Goal: Information Seeking & Learning: Find specific page/section

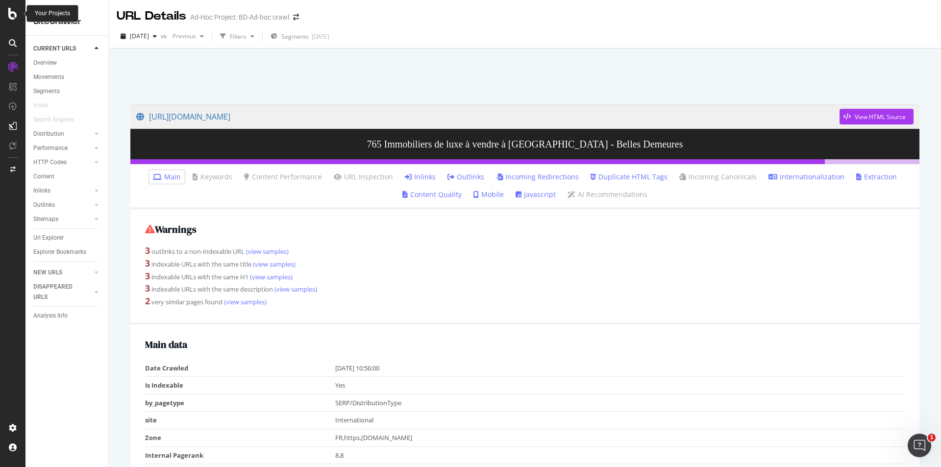
click at [8, 14] on icon at bounding box center [12, 14] width 9 height 12
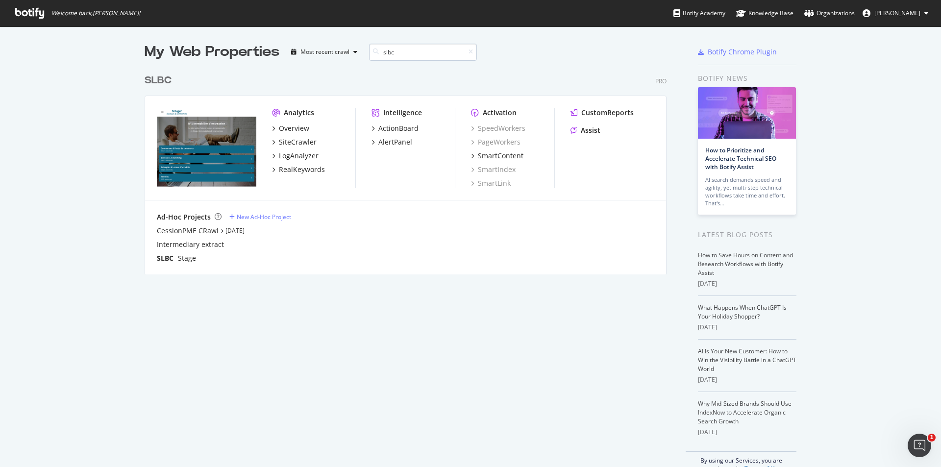
scroll to position [205, 523]
type input "slbc"
click at [295, 141] on div "SiteCrawler" at bounding box center [298, 142] width 38 height 10
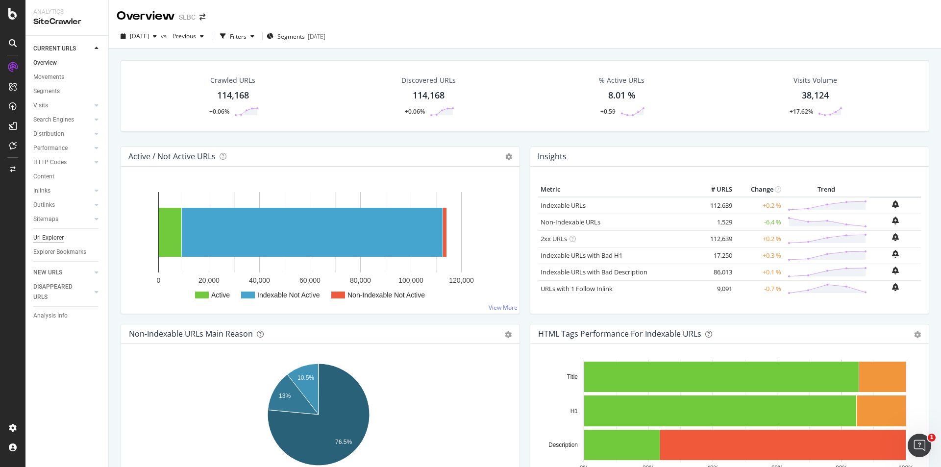
click at [53, 238] on div "Url Explorer" at bounding box center [48, 238] width 30 height 10
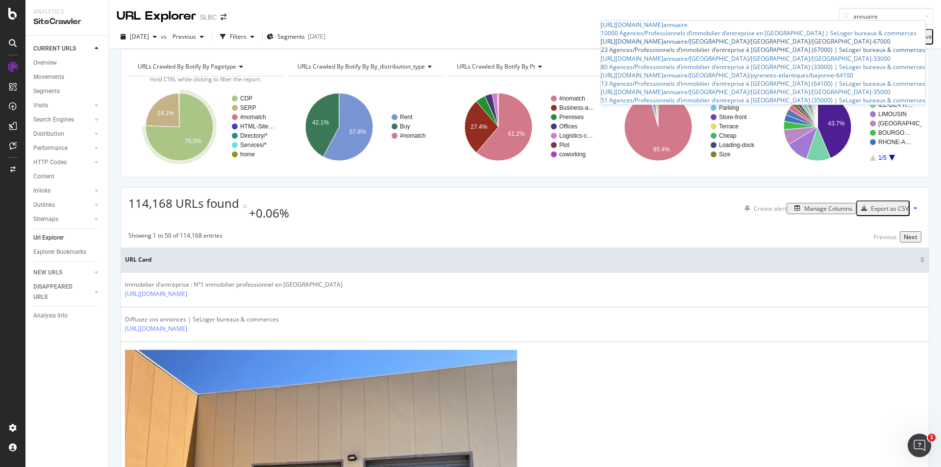
type input "annuaire"
click at [813, 54] on div "23 Agences/Professionnels d’immobilier d’entreprise à [GEOGRAPHIC_DATA] (67000)…" at bounding box center [763, 50] width 324 height 8
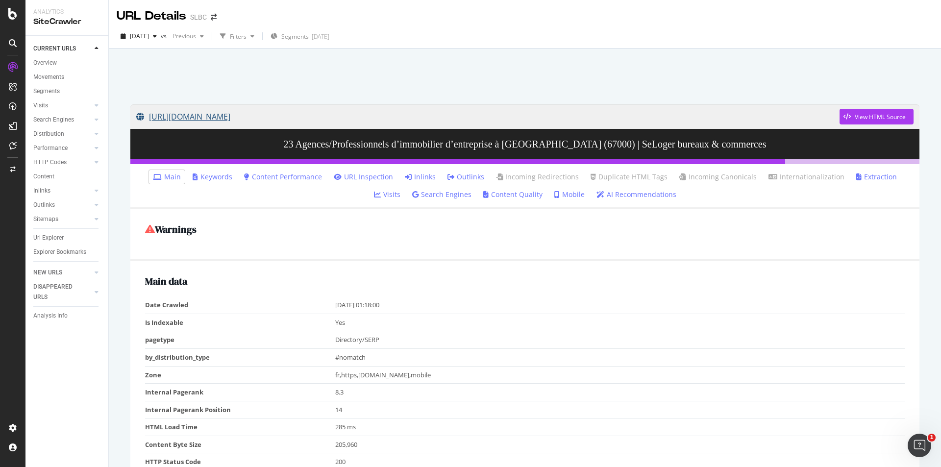
click at [404, 116] on link "[URL][DOMAIN_NAME]" at bounding box center [487, 116] width 703 height 25
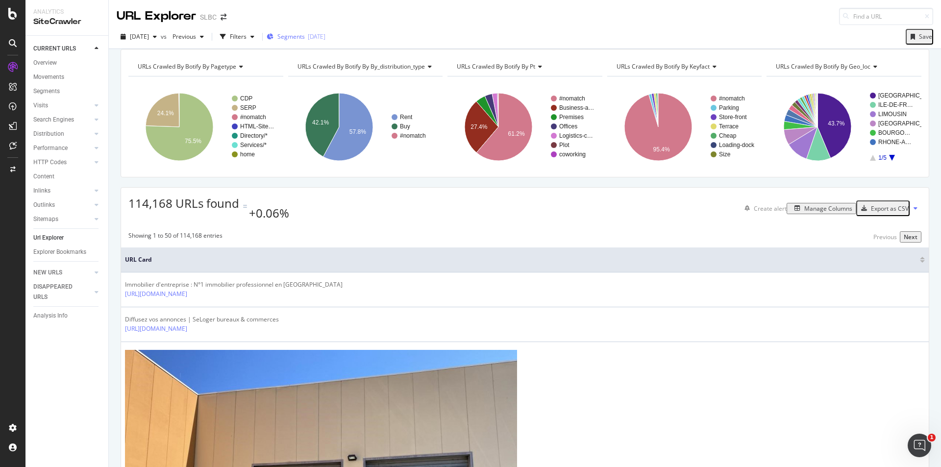
click at [305, 36] on span "Segments" at bounding box center [290, 36] width 27 height 8
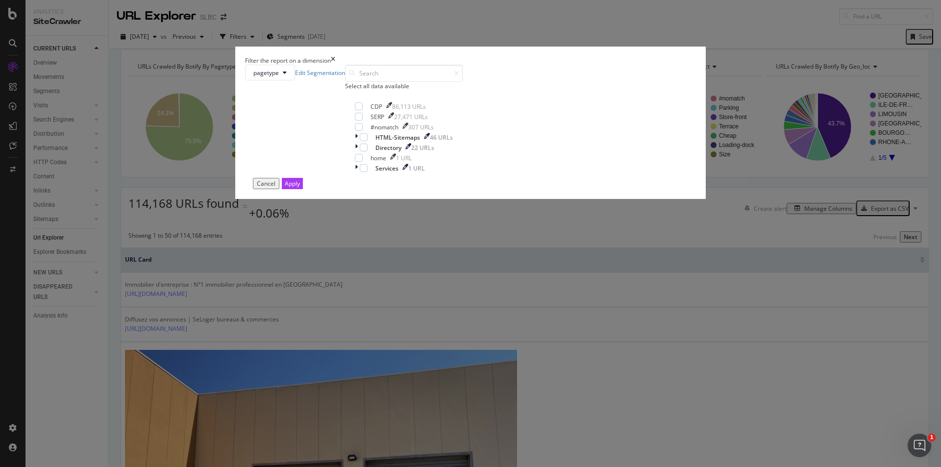
click at [447, 41] on div "Filter the report on a dimension pagetype Edit Segmentation Select all data ava…" at bounding box center [470, 233] width 941 height 467
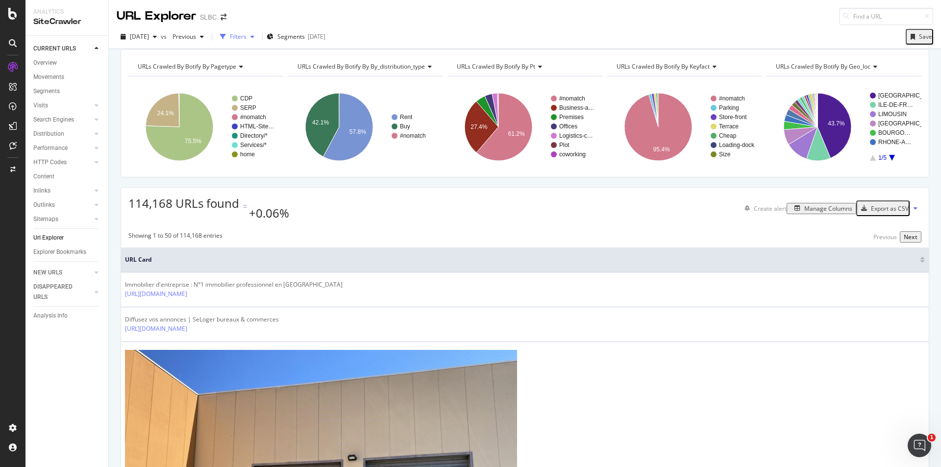
click at [247, 40] on div "Filters" at bounding box center [238, 36] width 17 height 8
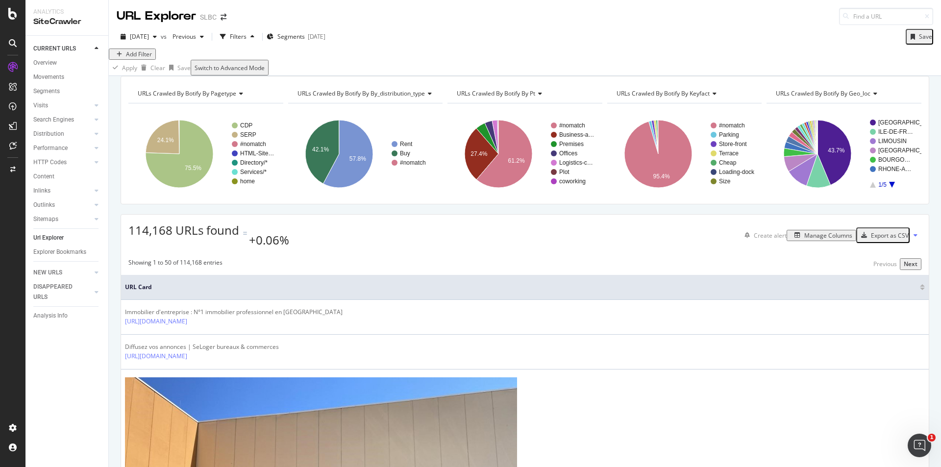
click at [148, 60] on div "Add Filter" at bounding box center [525, 54] width 832 height 11
click at [149, 58] on div "Add Filter" at bounding box center [139, 54] width 26 height 8
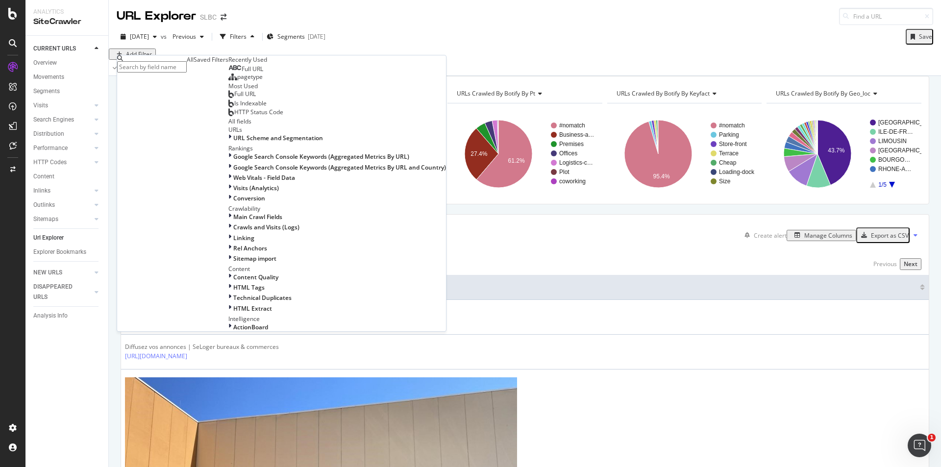
click at [242, 73] on span "Full URL" at bounding box center [253, 69] width 22 height 8
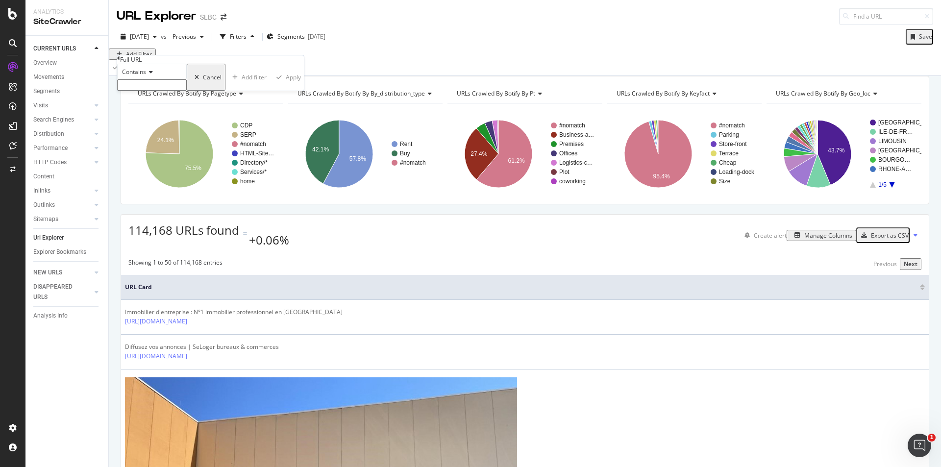
click at [164, 91] on input "text" at bounding box center [152, 84] width 70 height 11
type input "/annuaire/"
click at [289, 84] on div "Apply" at bounding box center [296, 80] width 15 height 8
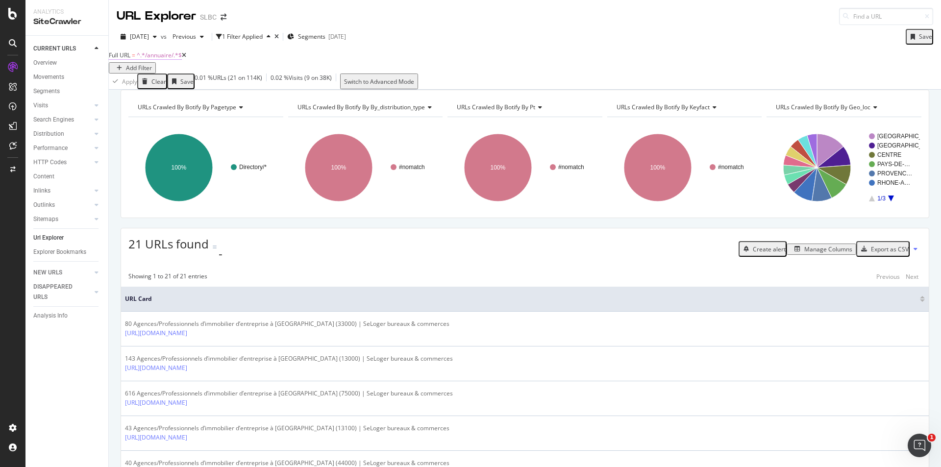
click at [174, 59] on span "^.*/annuaire/.*$" at bounding box center [159, 55] width 45 height 8
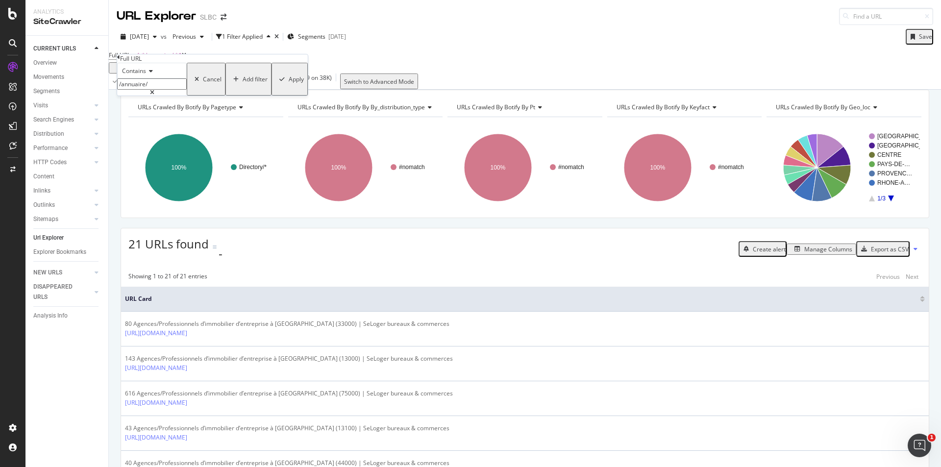
click at [150, 90] on input "/annuaire/" at bounding box center [152, 83] width 70 height 11
drag, startPoint x: 156, startPoint y: 105, endPoint x: 132, endPoint y: 105, distance: 23.5
click at [132, 90] on input "/annuaire/" at bounding box center [152, 83] width 70 height 11
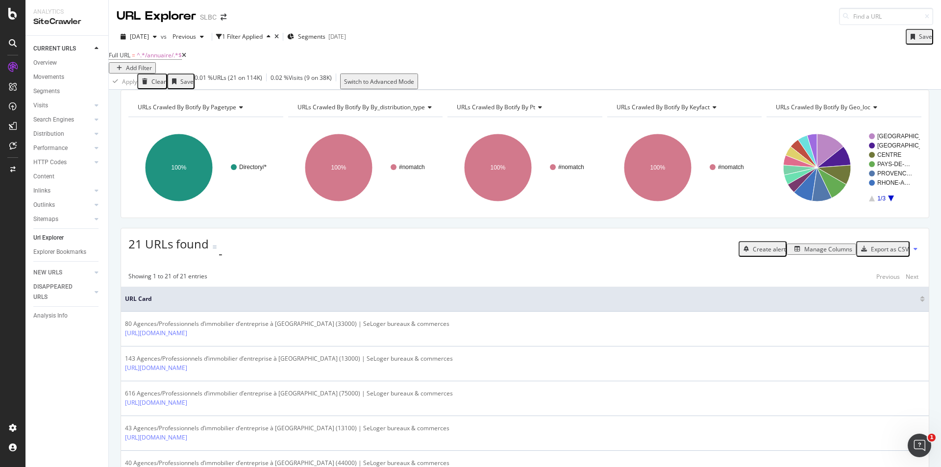
click at [382, 80] on div "Apply Clear Save 0.01 % URLs ( 21 on 114K ) 0.02 % Visits ( 9 on 38K ) Switch t…" at bounding box center [525, 82] width 832 height 16
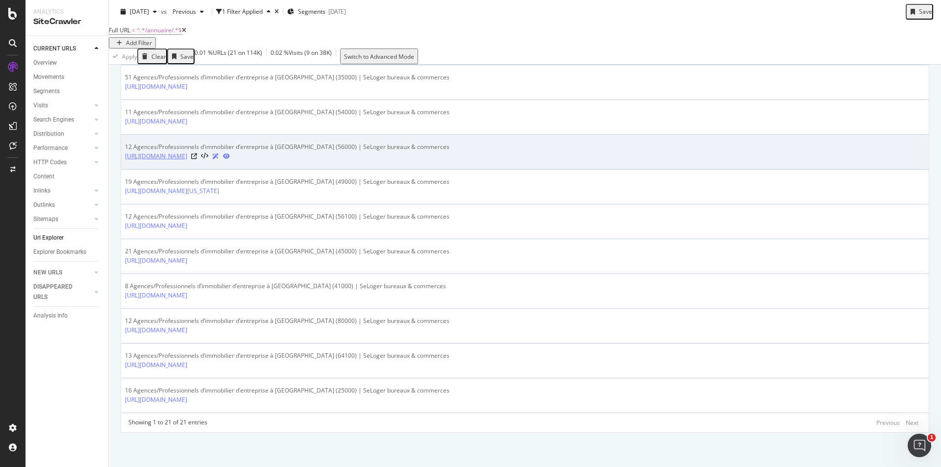
scroll to position [651, 0]
